Goal: Transaction & Acquisition: Subscribe to service/newsletter

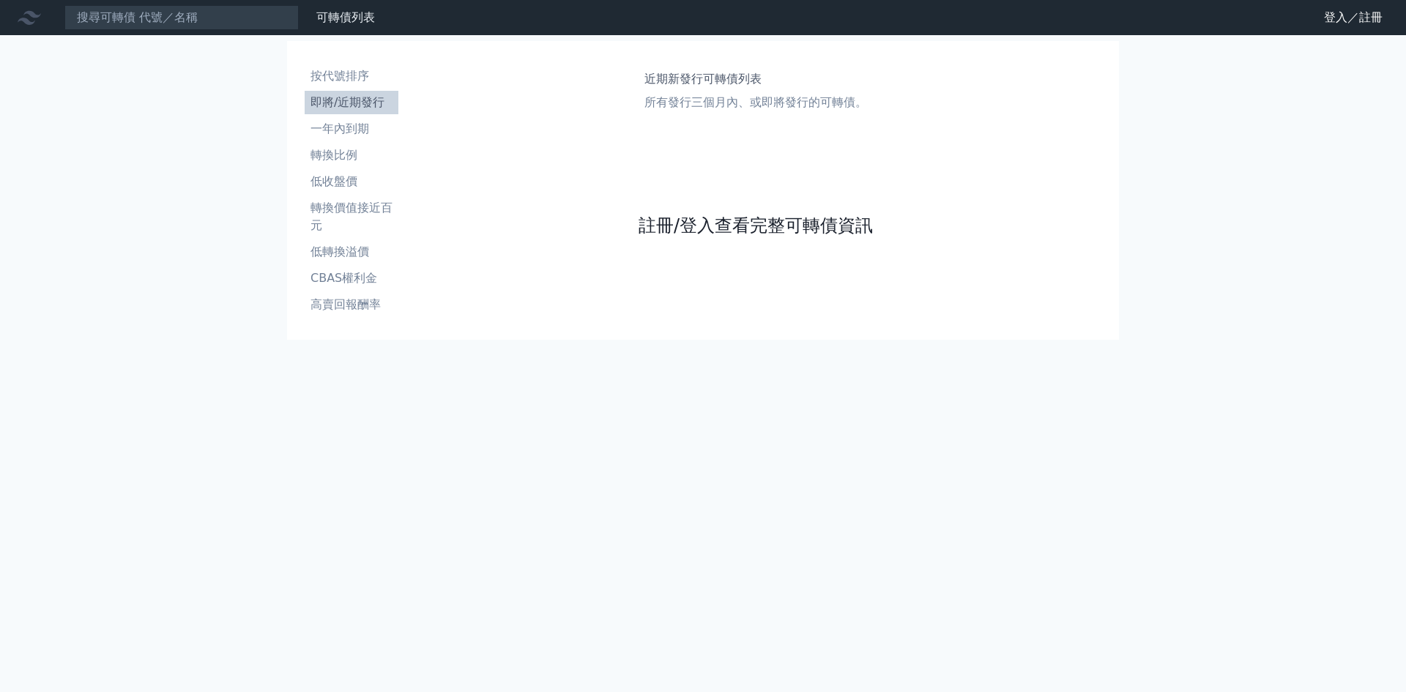
click at [743, 226] on link "註冊/登入查看完整可轉債資訊" at bounding box center [756, 225] width 234 height 23
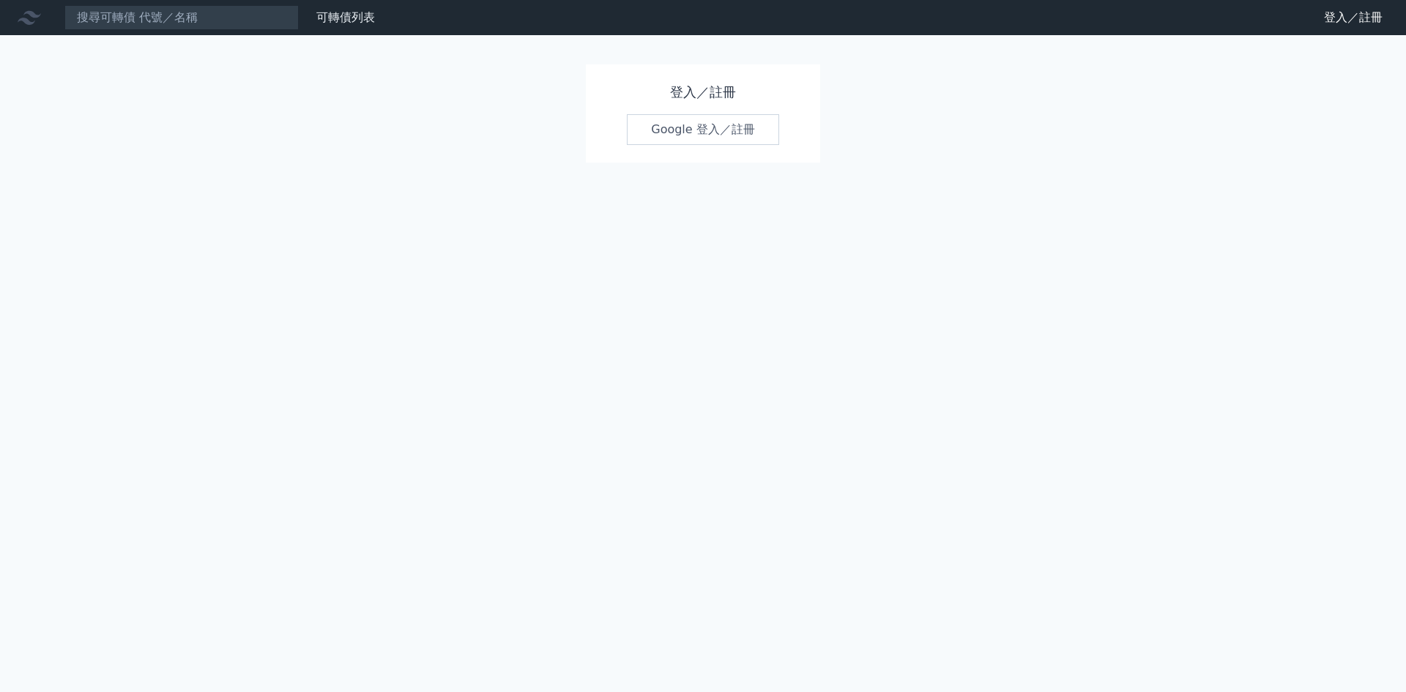
click at [738, 125] on link "Google 登入／註冊" at bounding box center [703, 129] width 152 height 31
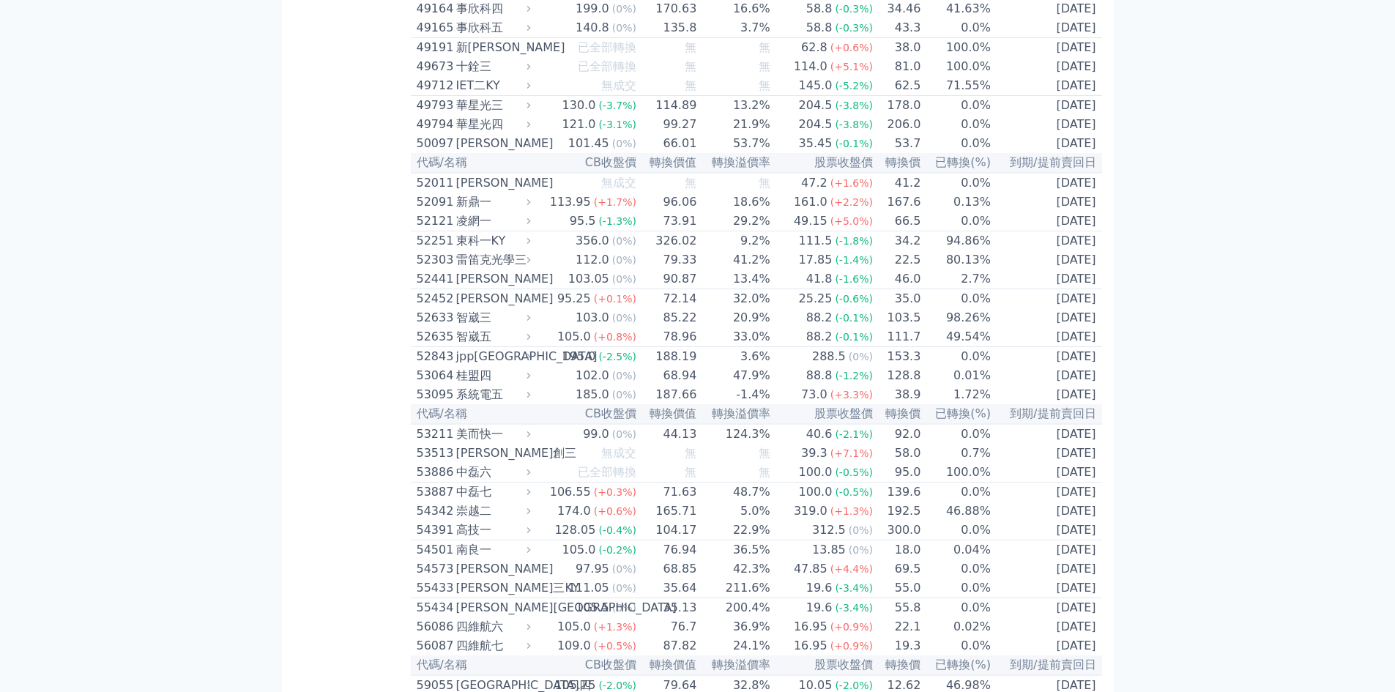
scroll to position [4688, 0]
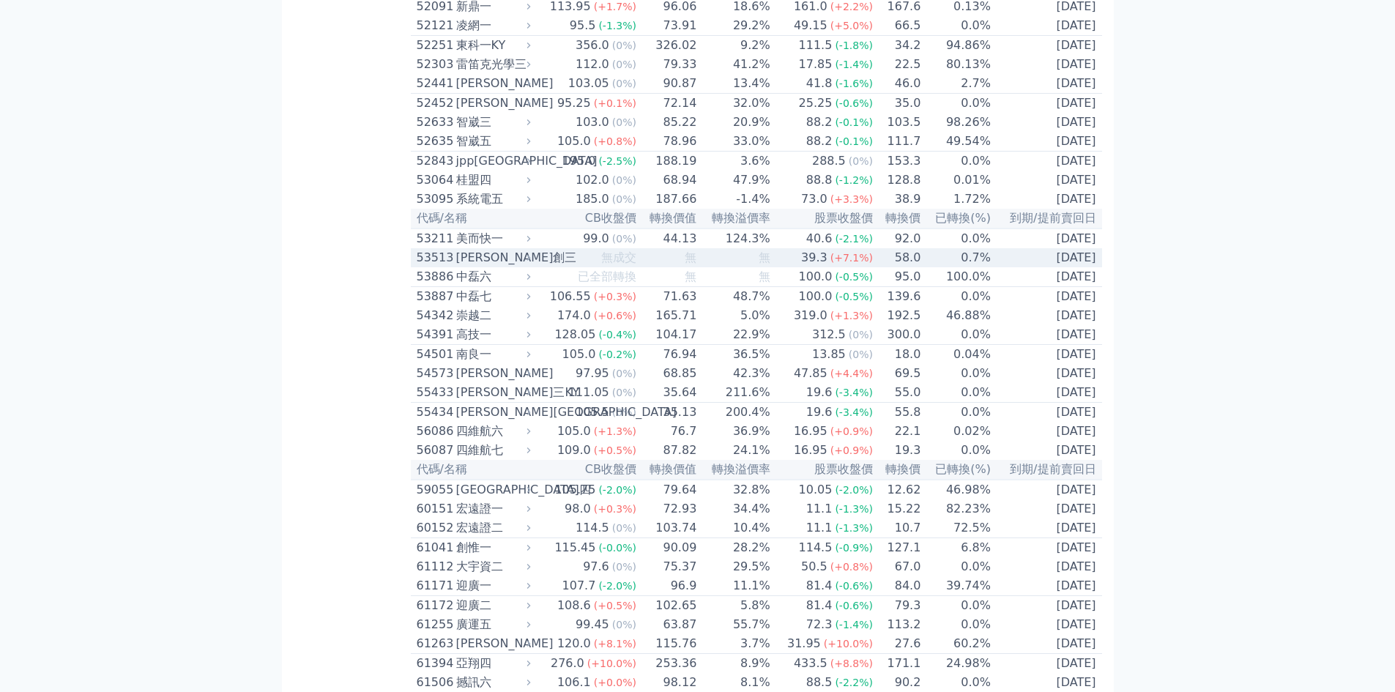
click at [440, 267] on div "53513" at bounding box center [435, 258] width 36 height 18
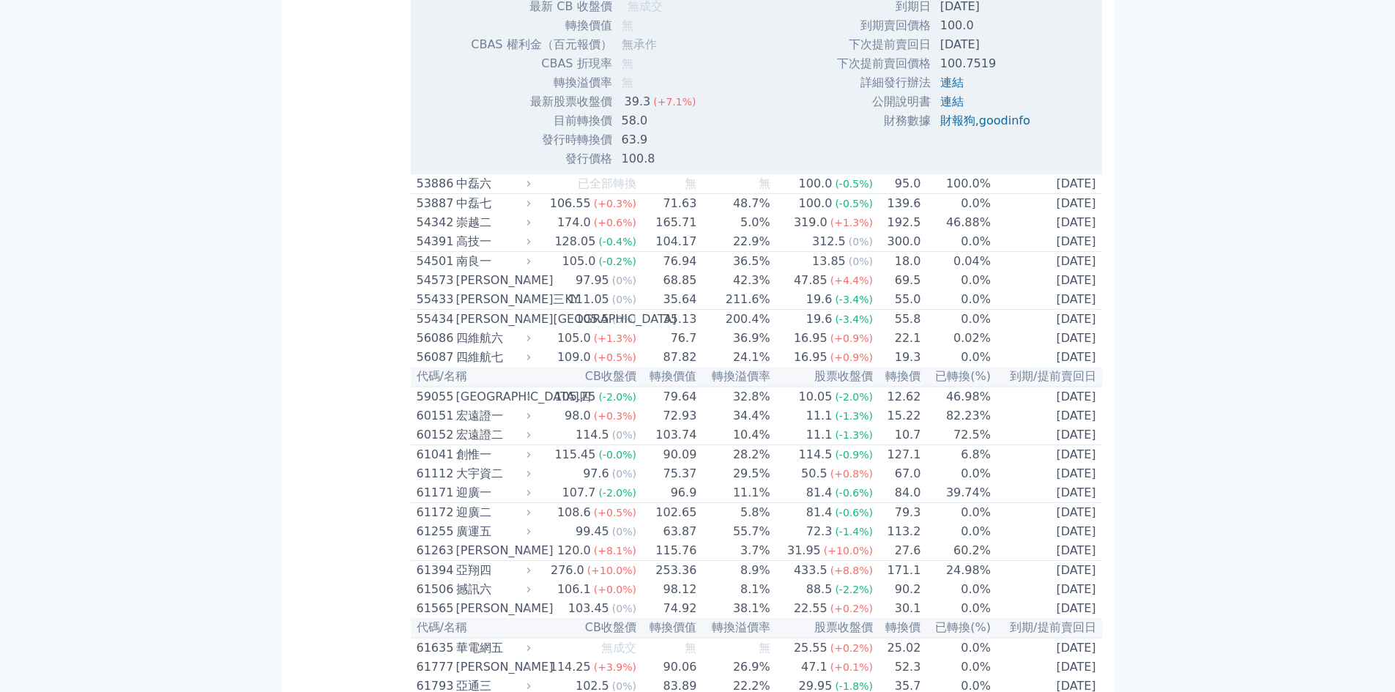
scroll to position [5274, 0]
